Goal: Check status: Check status

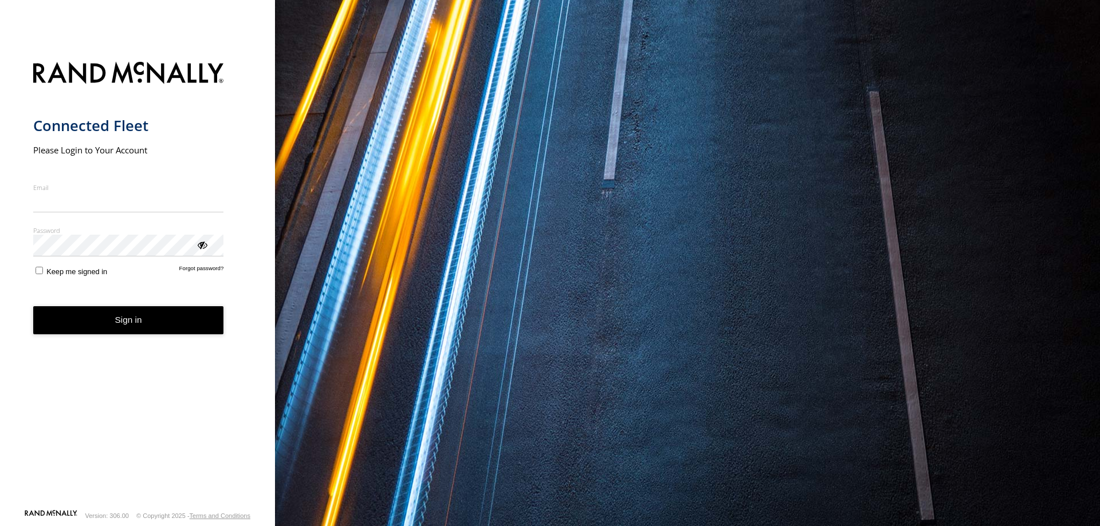
type input "**********"
click at [159, 322] on button "Sign in" at bounding box center [128, 320] width 191 height 28
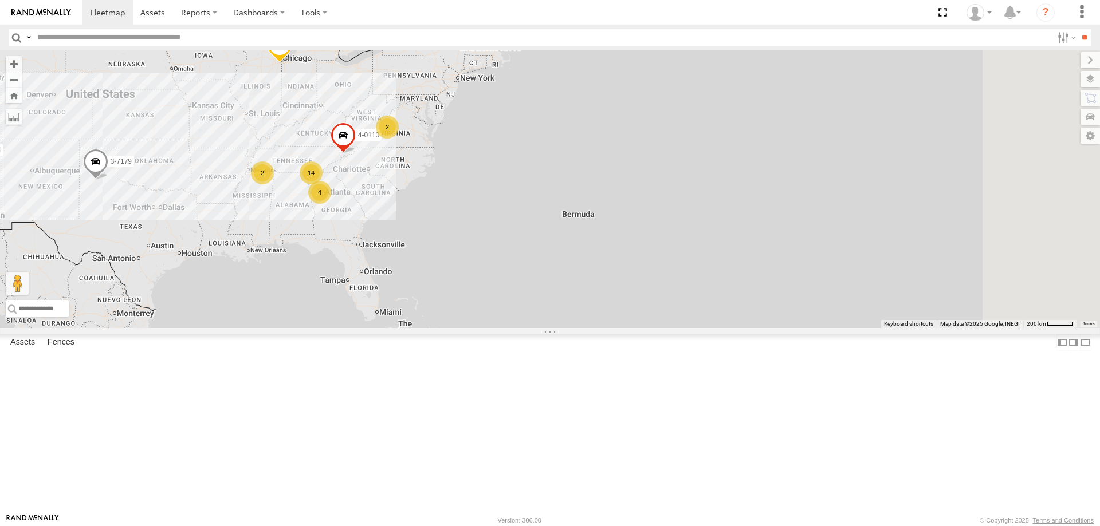
drag, startPoint x: 823, startPoint y: 377, endPoint x: 447, endPoint y: 294, distance: 385.3
click at [426, 314] on div "3-7194 3-7179 2 14 4 4 3-7184 2 3-7183 4-0110" at bounding box center [550, 189] width 1100 height 278
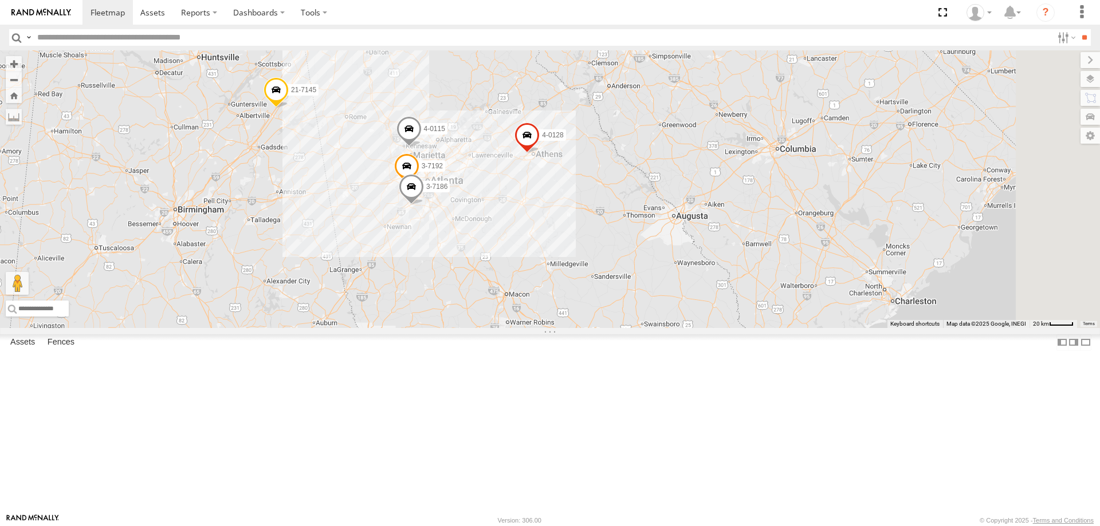
drag, startPoint x: 511, startPoint y: 340, endPoint x: 470, endPoint y: 281, distance: 72.3
click at [470, 281] on div "3-7194 3-7179 3-7184 3-7183 4-0110 7 6 21-7145 3-7192 4-0128 4-0115 3-7186" at bounding box center [550, 189] width 1100 height 278
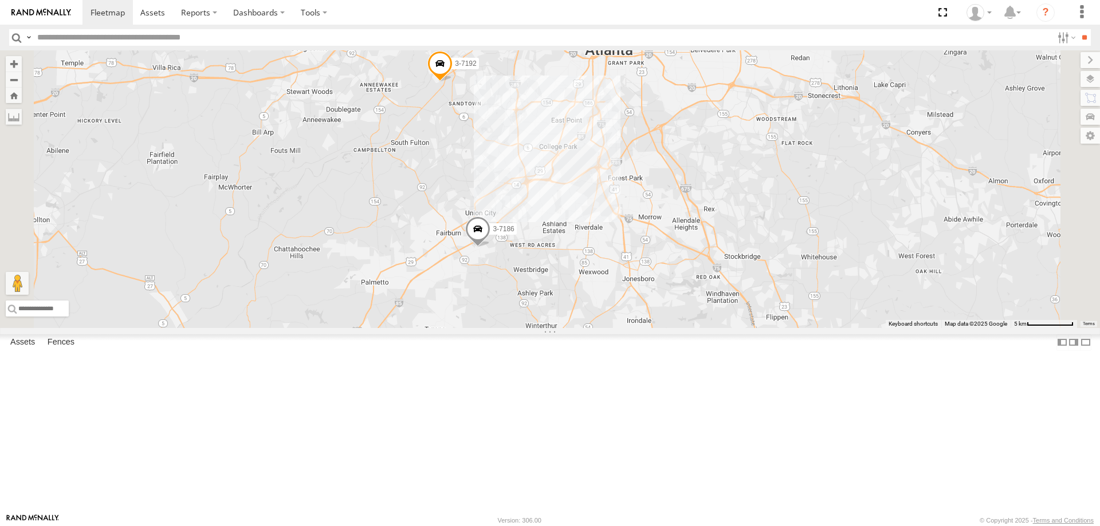
drag, startPoint x: 672, startPoint y: 345, endPoint x: 635, endPoint y: 332, distance: 40.0
click at [593, 318] on div "3-7194 3-7179 3-7184 3-7183 4-0110 21-7145 3-7192 4-0128 4-0115 3-7186" at bounding box center [550, 189] width 1100 height 278
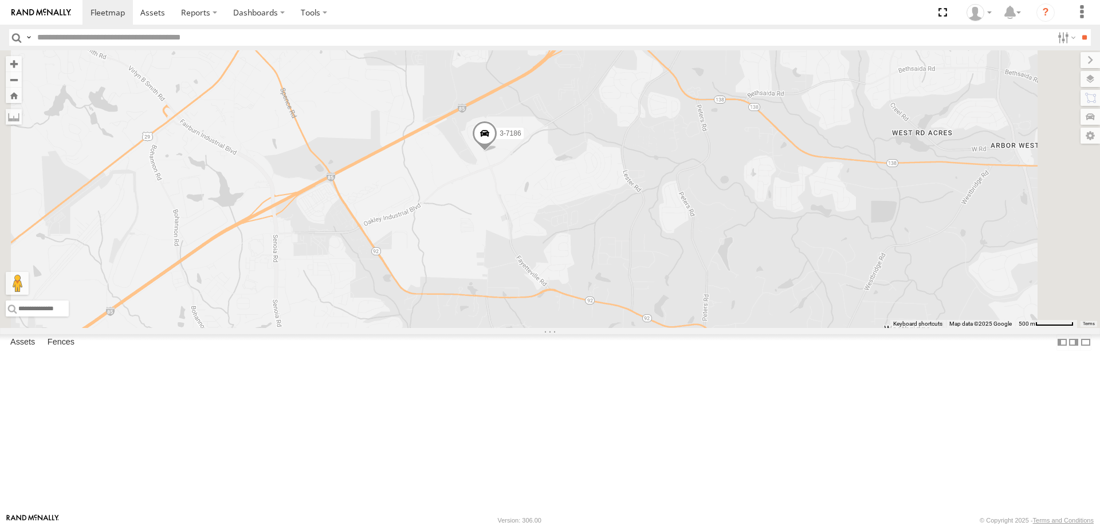
click at [610, 275] on div "3-7194 3-7179 3-7184 3-7183 4-0110 21-7145 3-7192 4-0128 4-0115 3-7186" at bounding box center [550, 189] width 1100 height 278
click at [497, 152] on span at bounding box center [484, 136] width 25 height 31
